Goal: Task Accomplishment & Management: Manage account settings

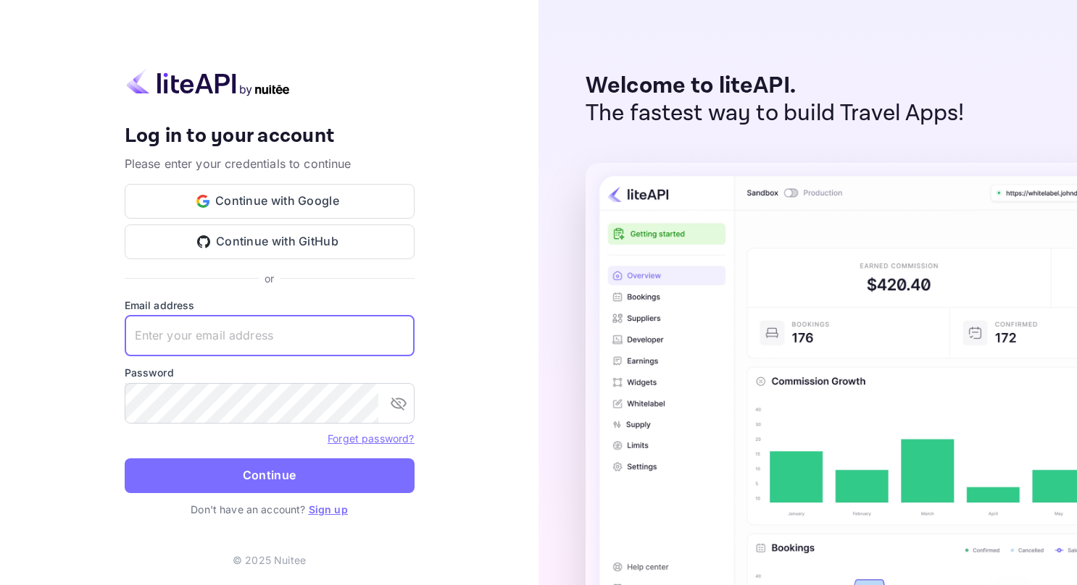
click at [210, 333] on input "text" at bounding box center [270, 336] width 290 height 41
type input "[EMAIL_ADDRESS][DOMAIN_NAME]"
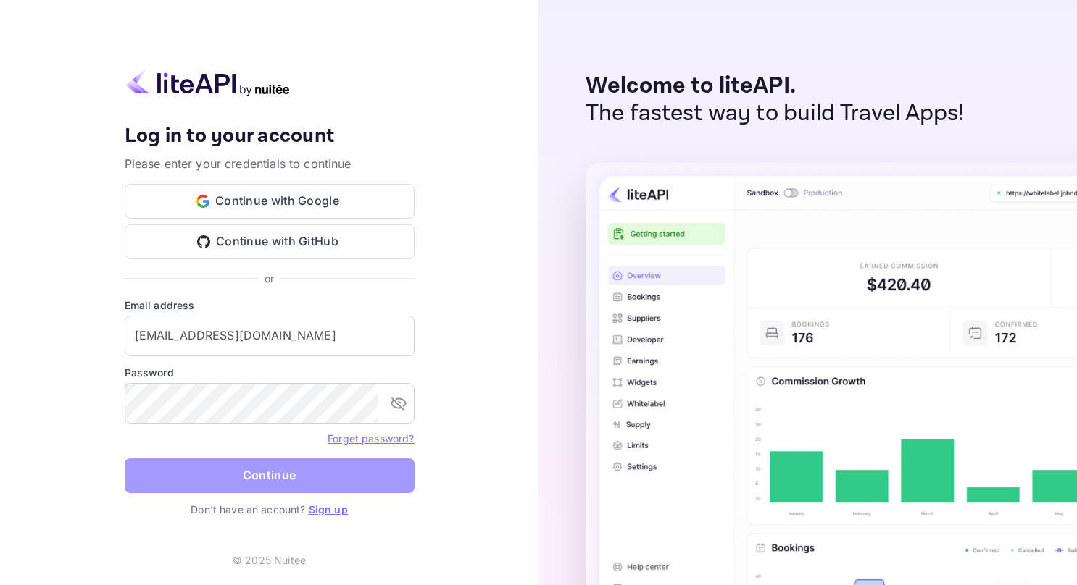
click at [233, 478] on button "Continue" at bounding box center [270, 476] width 290 height 35
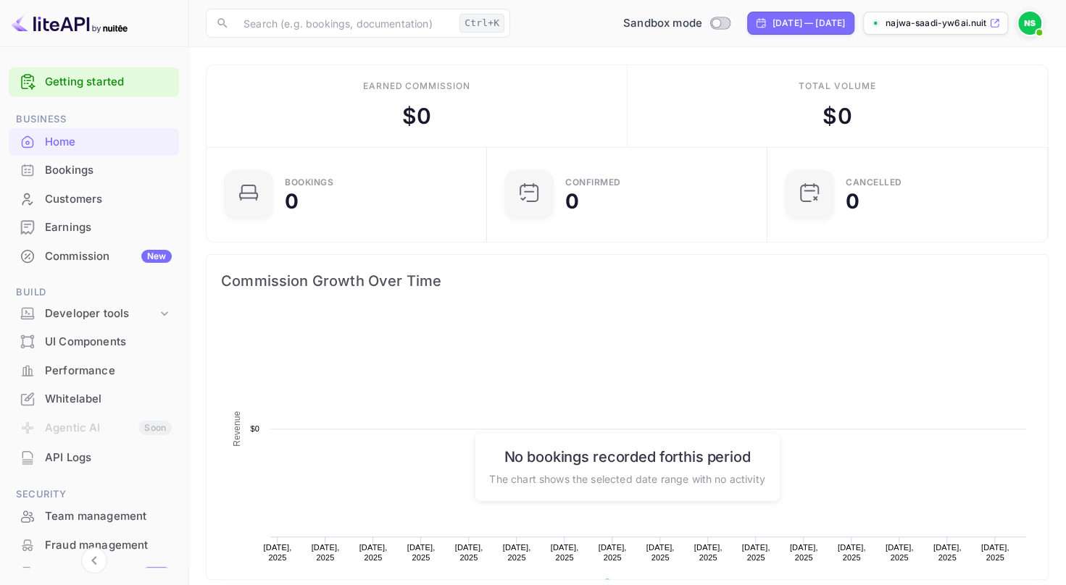
scroll to position [224, 261]
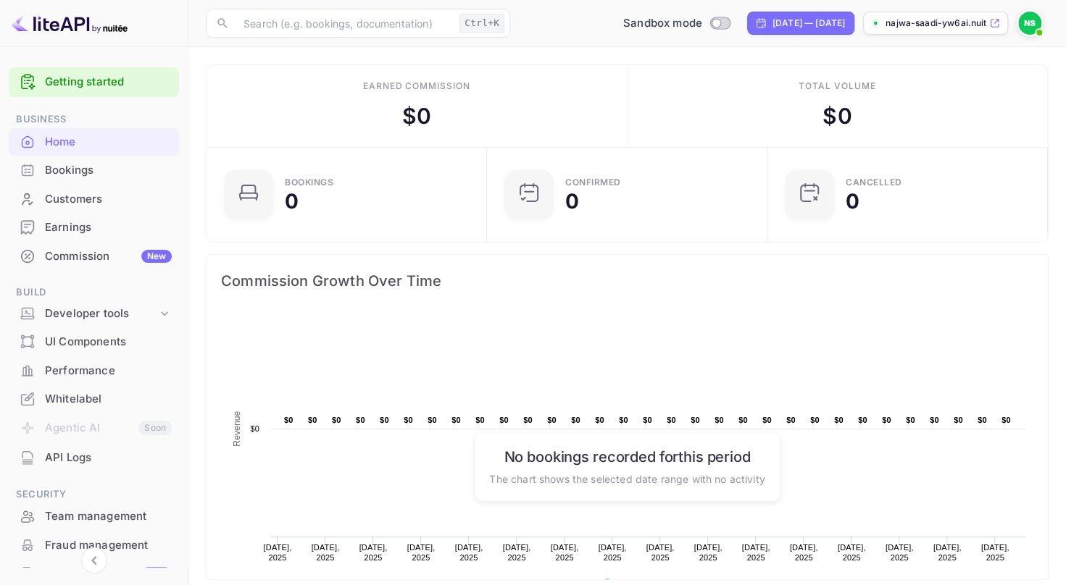
click at [456, 322] on rect at bounding box center [627, 459] width 812 height 290
click at [1033, 28] on span at bounding box center [1039, 32] width 14 height 14
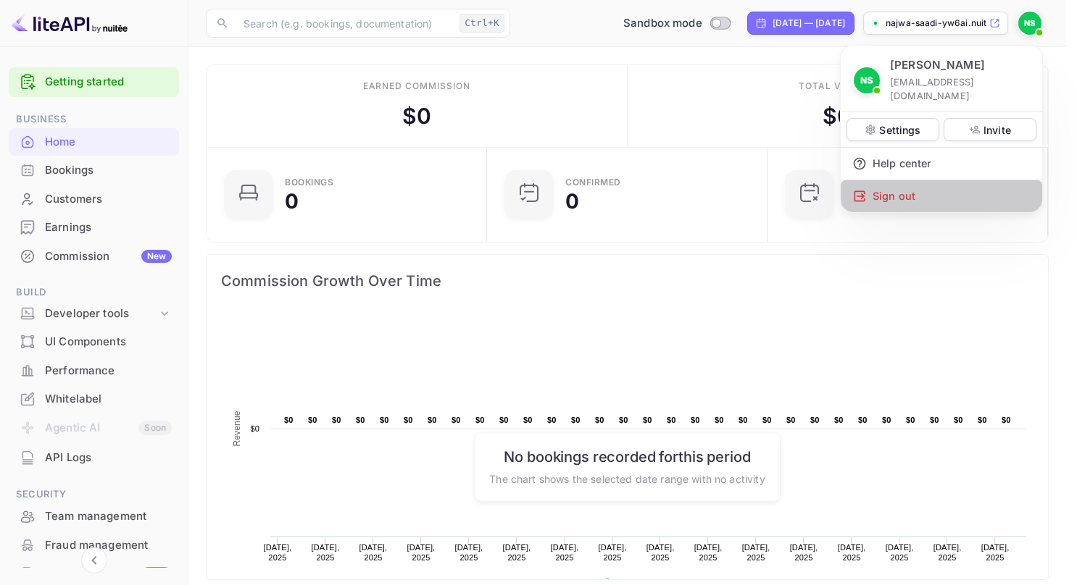
click at [895, 183] on div "Sign out" at bounding box center [940, 196] width 201 height 32
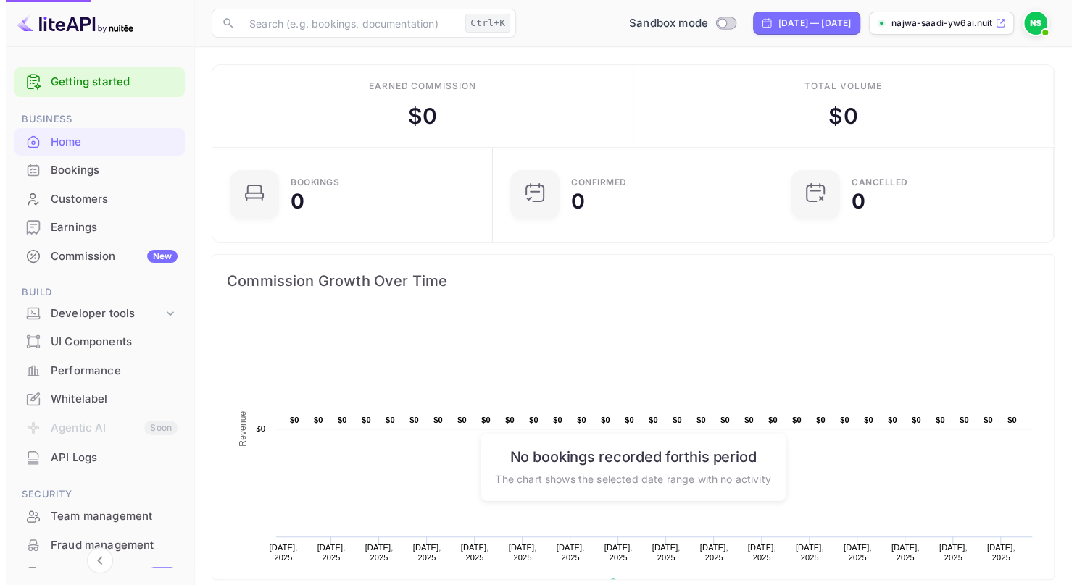
scroll to position [12, 12]
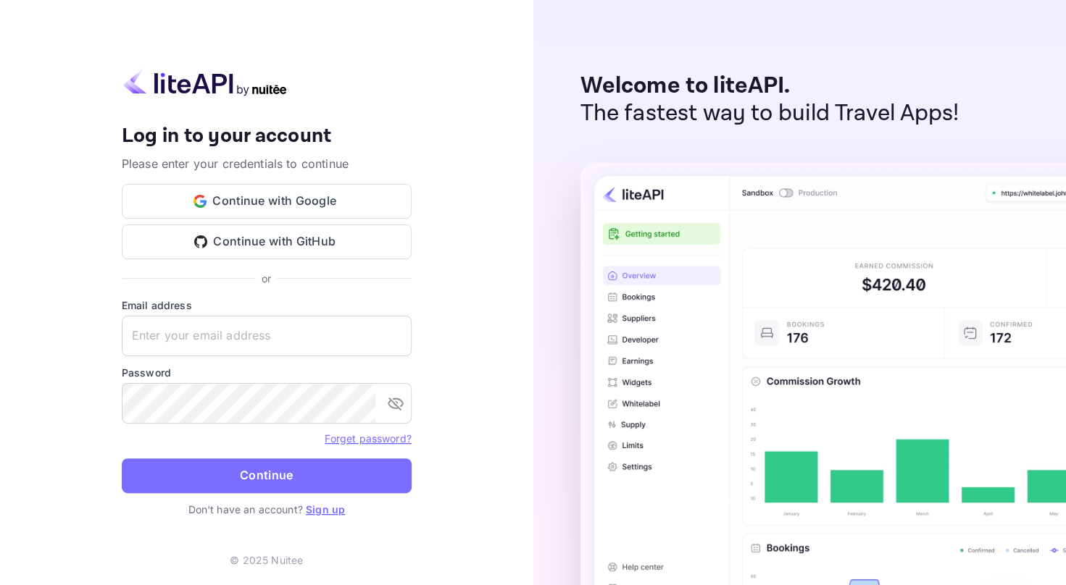
type input "[EMAIL_ADDRESS][DOMAIN_NAME]"
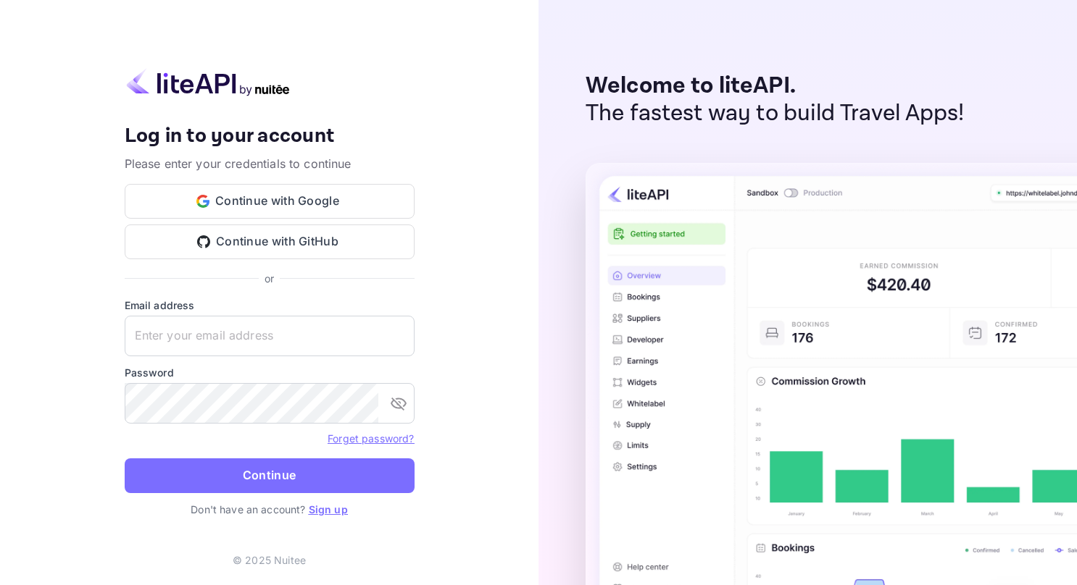
type input "[EMAIL_ADDRESS][DOMAIN_NAME]"
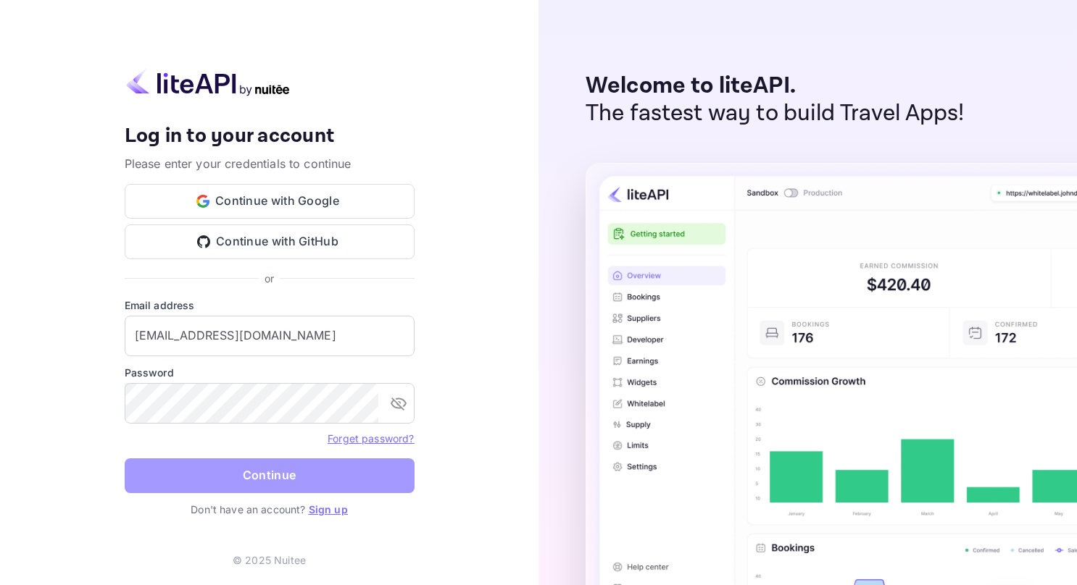
click at [270, 478] on button "Continue" at bounding box center [270, 476] width 290 height 35
